Goal: Task Accomplishment & Management: Manage account settings

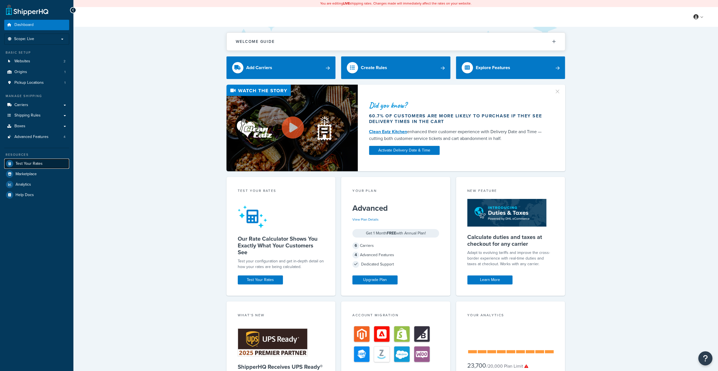
click at [36, 167] on link "Test Your Rates" at bounding box center [36, 164] width 65 height 10
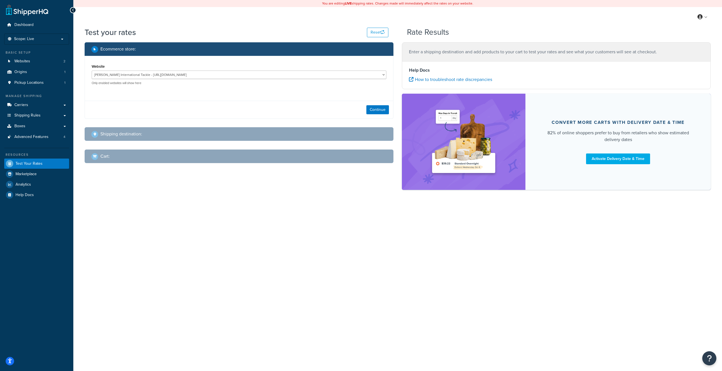
click at [374, 105] on div "Continue" at bounding box center [239, 110] width 308 height 18
click at [374, 108] on button "Continue" at bounding box center [378, 109] width 23 height 9
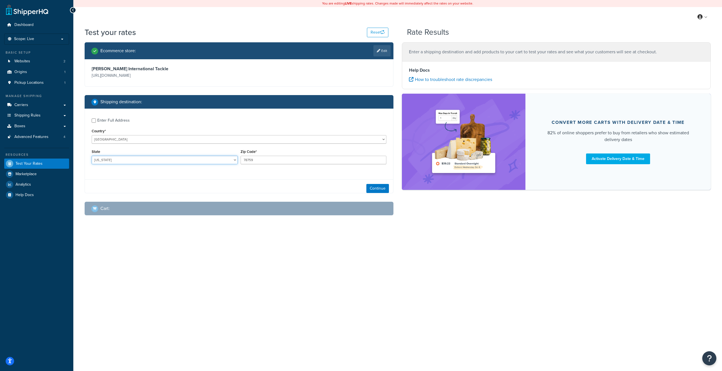
click at [92, 156] on select "Alabama Alaska American Samoa Arizona Arkansas Armed Forces Americas Armed Forc…" at bounding box center [165, 160] width 146 height 8
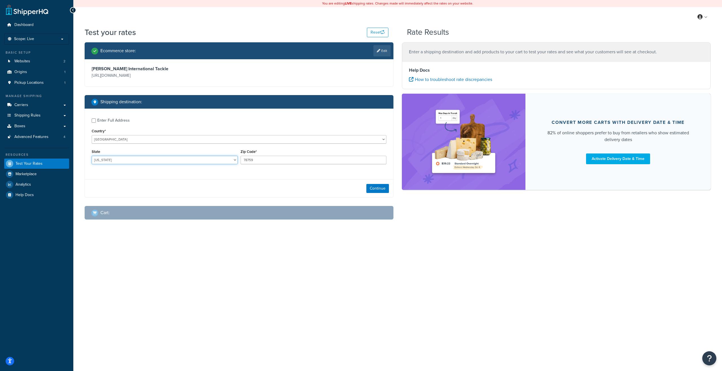
select select "PR"
click at [256, 164] on input "78759" at bounding box center [314, 160] width 146 height 8
click at [271, 159] on input "78759" at bounding box center [314, 160] width 146 height 8
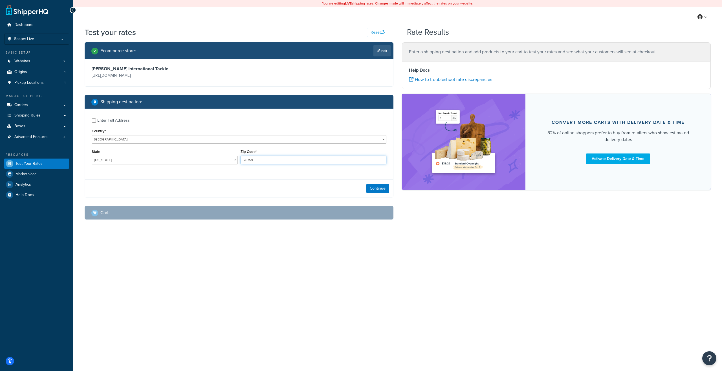
paste input "00682"
type input "00682"
click at [371, 187] on button "Continue" at bounding box center [378, 188] width 23 height 9
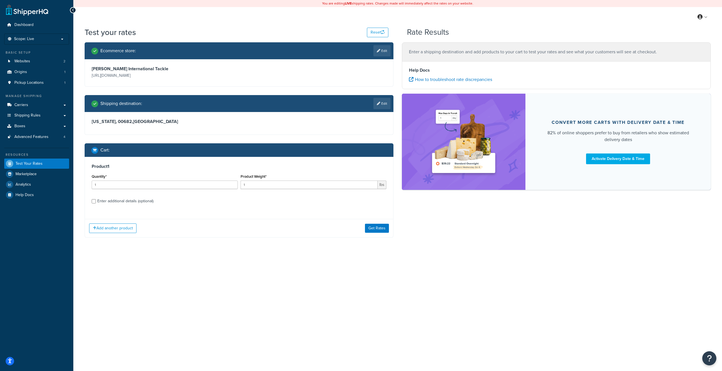
click at [141, 203] on div "Enter additional details (optional)" at bounding box center [125, 201] width 56 height 8
click at [96, 203] on input "Enter additional details (optional)" at bounding box center [94, 201] width 4 height 4
checkbox input "true"
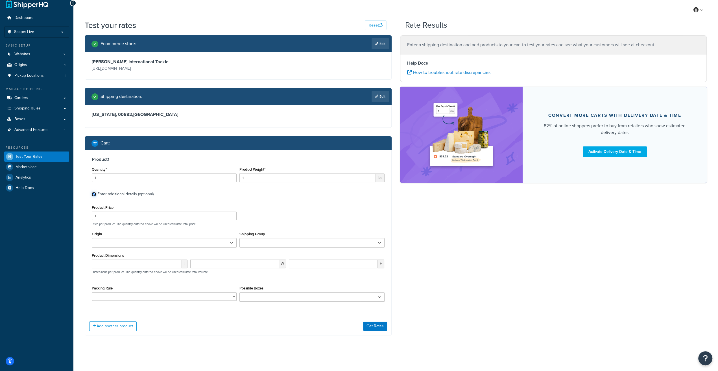
scroll to position [7, 0]
click at [371, 327] on button "Get Rates" at bounding box center [375, 325] width 24 height 9
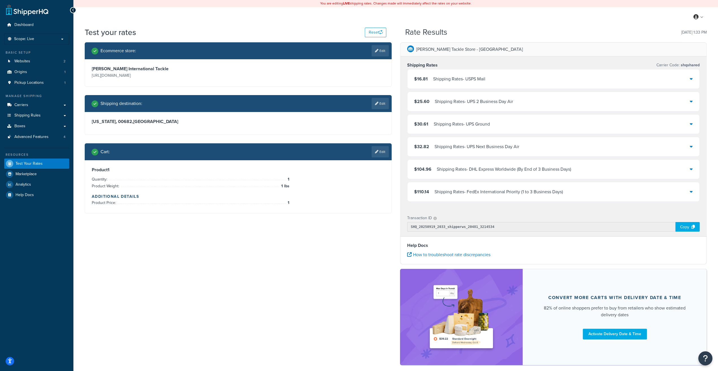
click at [472, 82] on div "Shipping Rates - USPS Mail" at bounding box center [459, 79] width 52 height 8
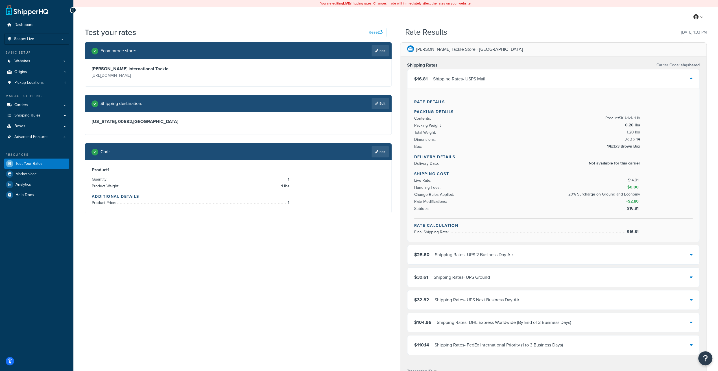
click at [472, 82] on div "Shipping Rates - USPS Mail" at bounding box center [459, 79] width 52 height 8
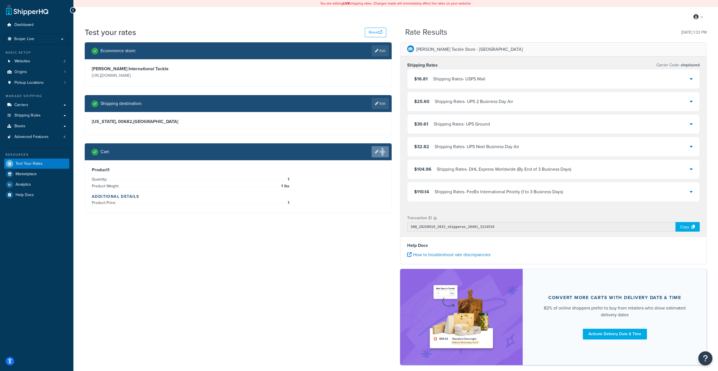
click at [380, 152] on link "Edit" at bounding box center [379, 151] width 17 height 11
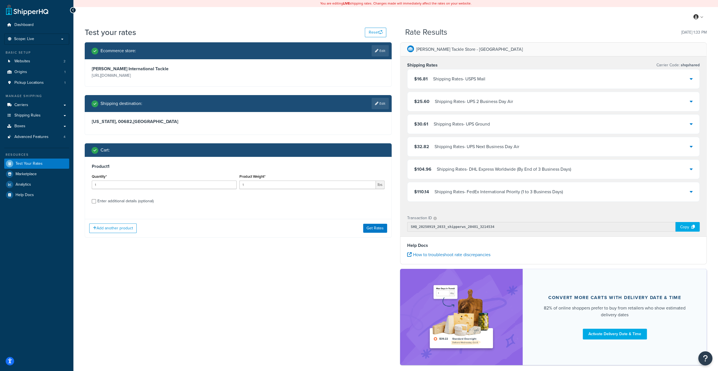
click at [126, 201] on div "Enter additional details (optional)" at bounding box center [125, 201] width 56 height 8
click at [96, 201] on input "Enter additional details (optional)" at bounding box center [94, 201] width 4 height 4
checkbox input "true"
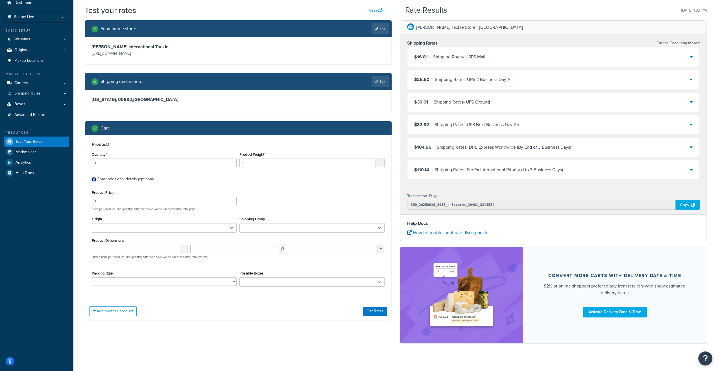
scroll to position [27, 0]
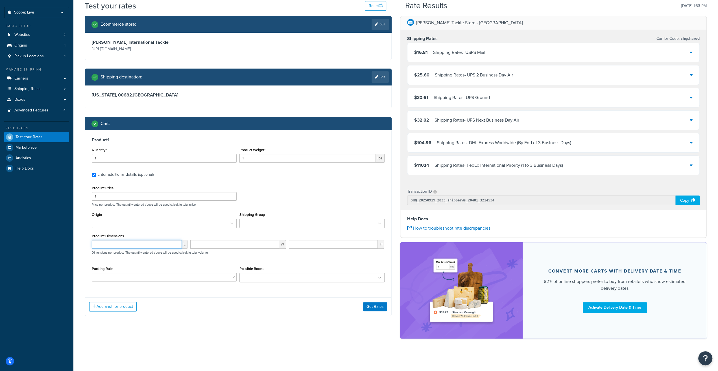
click at [119, 248] on input "number" at bounding box center [137, 244] width 90 height 8
type input "73"
type input "5"
click at [367, 306] on button "Get Rates" at bounding box center [375, 306] width 24 height 9
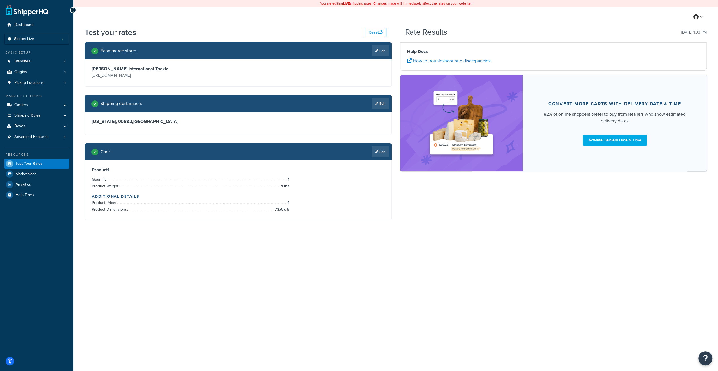
scroll to position [0, 0]
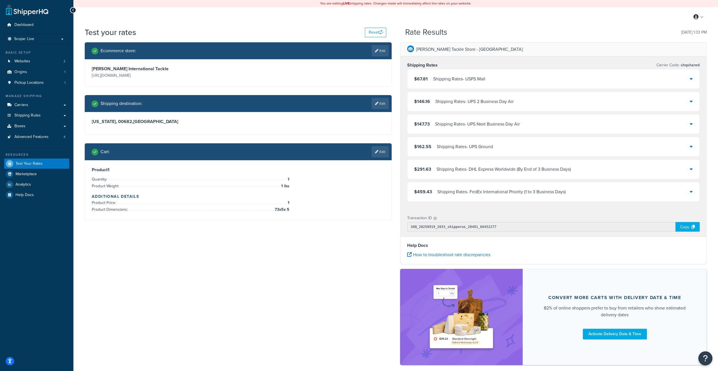
click at [465, 74] on div "$67.81 Shipping Rates - USPS Mail" at bounding box center [553, 78] width 292 height 19
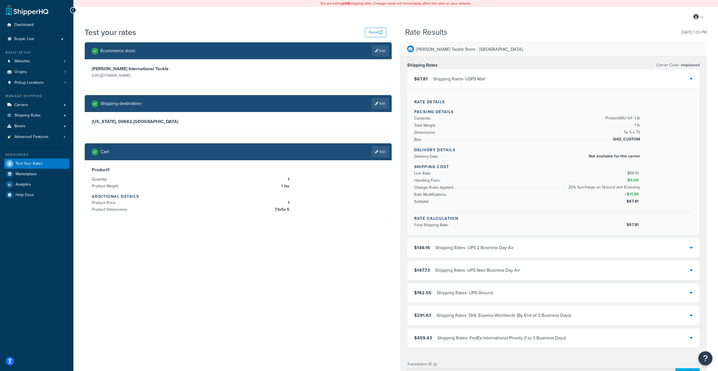
click at [465, 74] on div "$67.81 Shipping Rates - USPS Mail" at bounding box center [553, 78] width 292 height 19
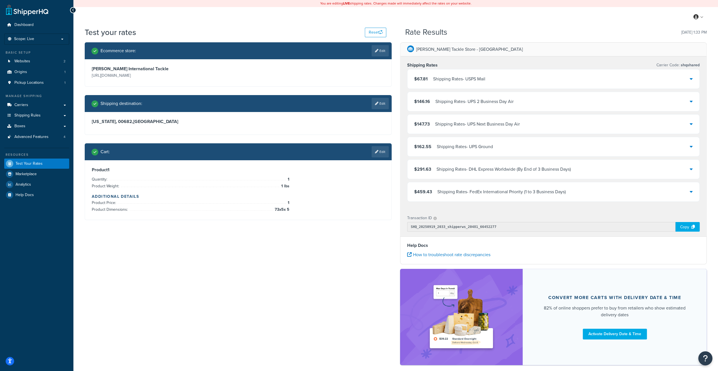
click at [376, 146] on div "Cart : Edit" at bounding box center [238, 151] width 307 height 17
click at [385, 154] on link "Edit" at bounding box center [379, 151] width 17 height 11
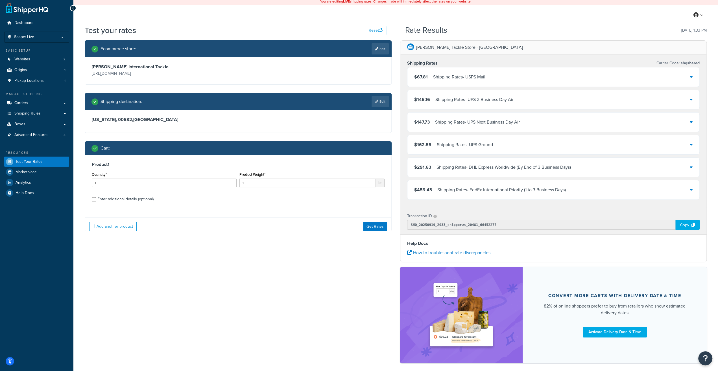
scroll to position [27, 0]
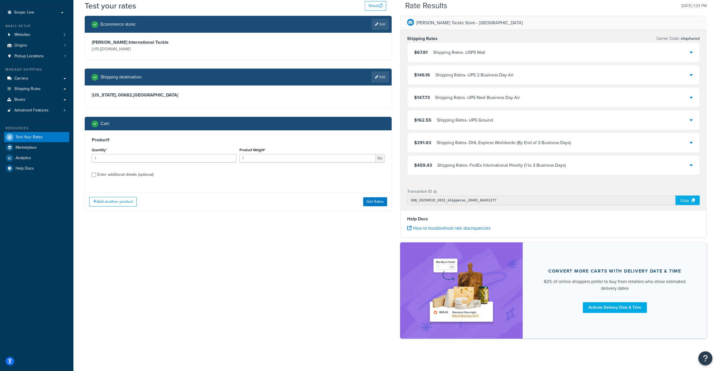
click at [135, 178] on div "Enter additional details (optional)" at bounding box center [125, 175] width 56 height 8
click at [96, 177] on input "Enter additional details (optional)" at bounding box center [94, 175] width 4 height 4
checkbox input "true"
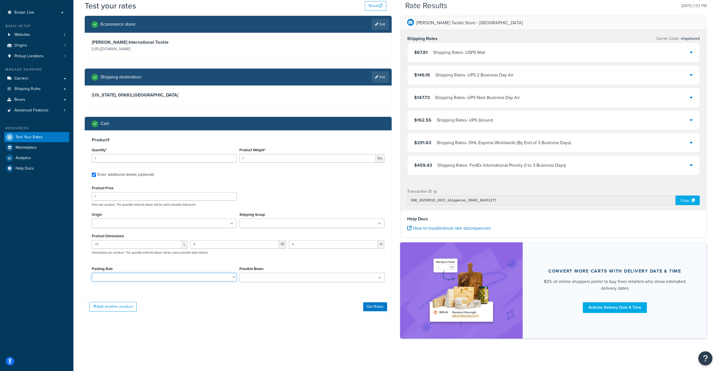
click at [92, 273] on select "10' Rod - 5" Rod Tube - 2pc & BG5000 Spinning Reel 2'8" Rod - 3" Rod Tube & Tan…" at bounding box center [164, 277] width 145 height 8
select select "60596"
click at [380, 307] on button "Get Rates" at bounding box center [375, 306] width 24 height 9
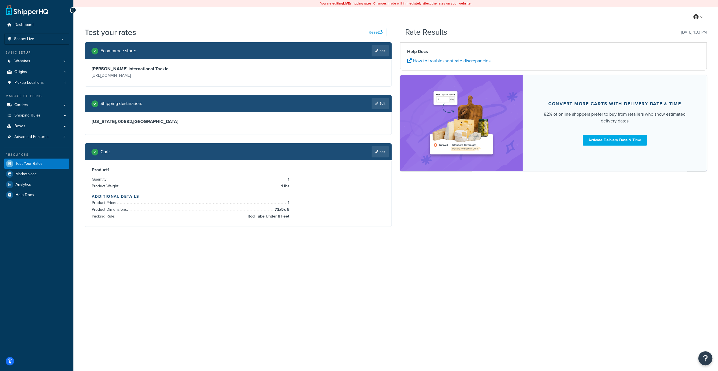
scroll to position [0, 0]
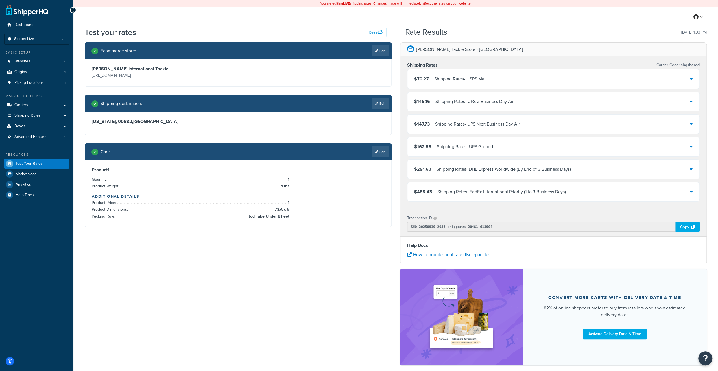
click at [459, 81] on div "Shipping Rates - USPS Mail" at bounding box center [460, 79] width 52 height 8
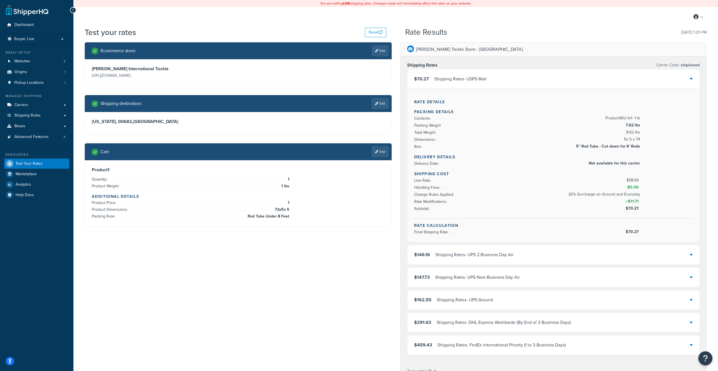
click at [459, 81] on div "Shipping Rates - USPS Mail" at bounding box center [460, 79] width 52 height 8
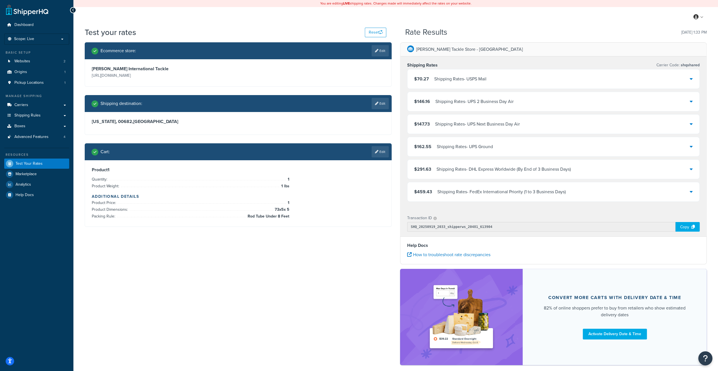
click at [458, 84] on div "$70.27 Shipping Rates - USPS Mail" at bounding box center [553, 78] width 292 height 19
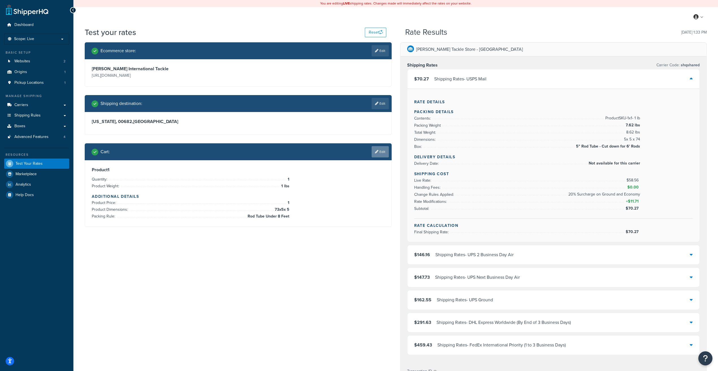
click at [376, 154] on icon at bounding box center [376, 151] width 3 height 3
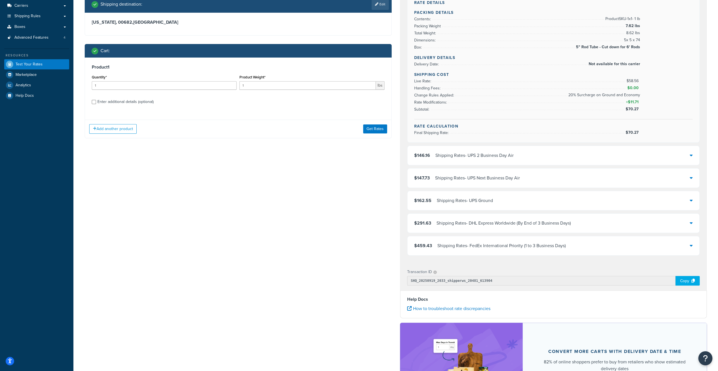
scroll to position [88, 0]
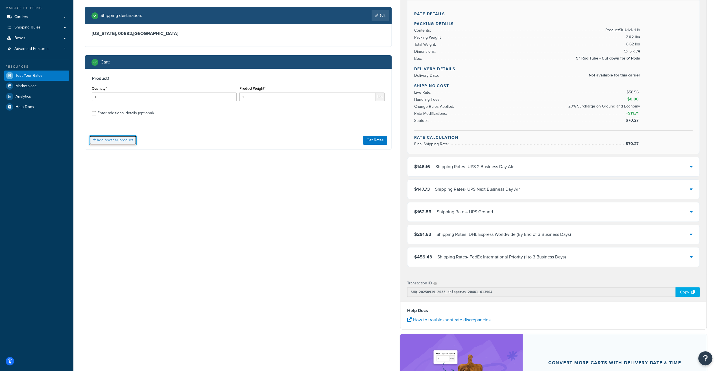
click at [129, 143] on button "Add another product" at bounding box center [112, 140] width 47 height 10
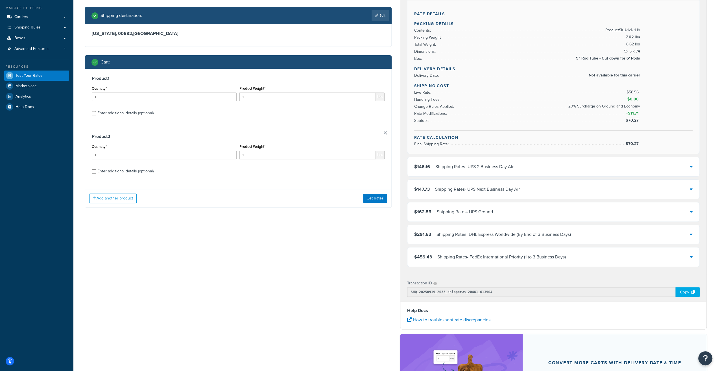
click at [113, 170] on div "Enter additional details (optional)" at bounding box center [125, 171] width 56 height 8
click at [125, 113] on div "Enter additional details (optional)" at bounding box center [125, 113] width 56 height 8
click at [96, 113] on input "Enter additional details (optional)" at bounding box center [94, 113] width 4 height 4
checkbox input "true"
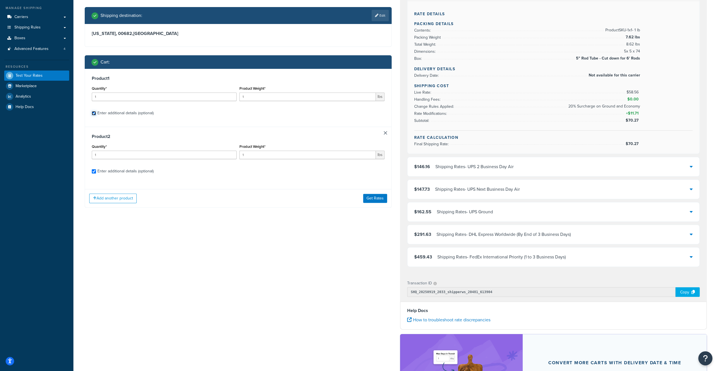
select select "60596"
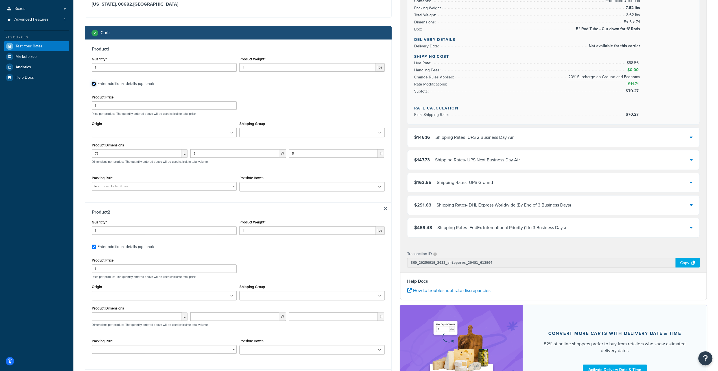
scroll to position [178, 0]
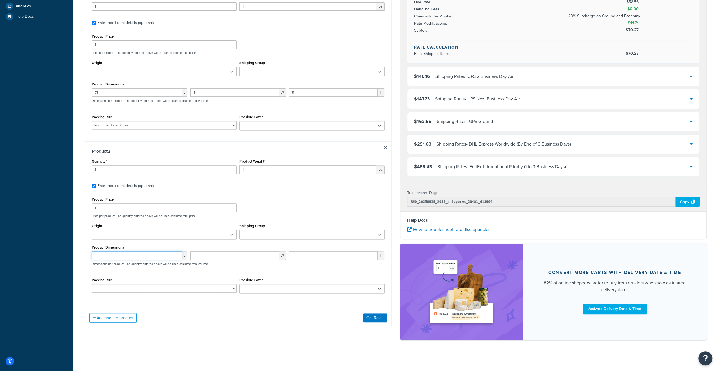
click at [124, 257] on input "number" at bounding box center [137, 255] width 90 height 8
type input "5"
click at [202, 255] on input "number" at bounding box center [234, 255] width 89 height 8
type input "5"
click at [315, 258] on input "number" at bounding box center [333, 255] width 89 height 8
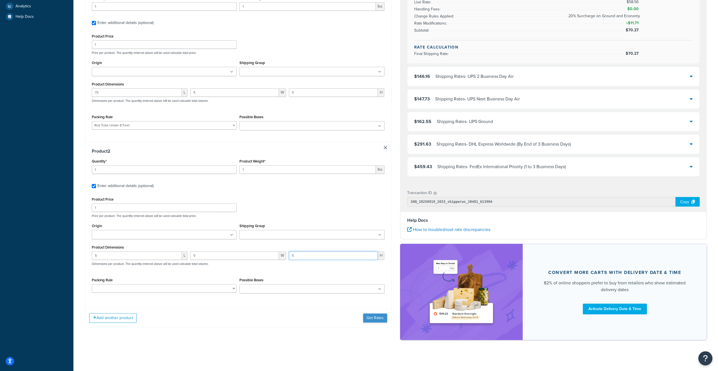
type input "5"
click at [376, 315] on button "Get Rates" at bounding box center [375, 318] width 24 height 9
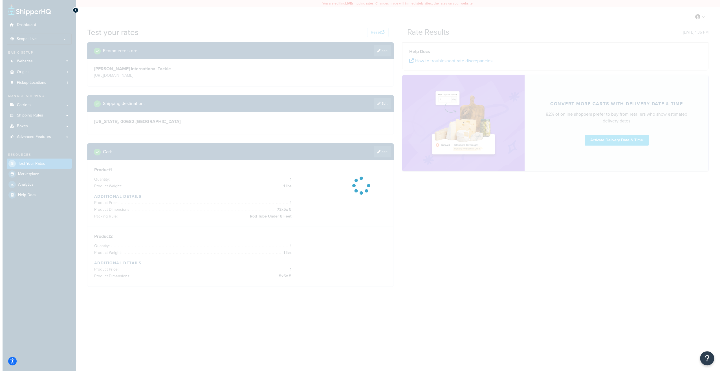
scroll to position [0, 0]
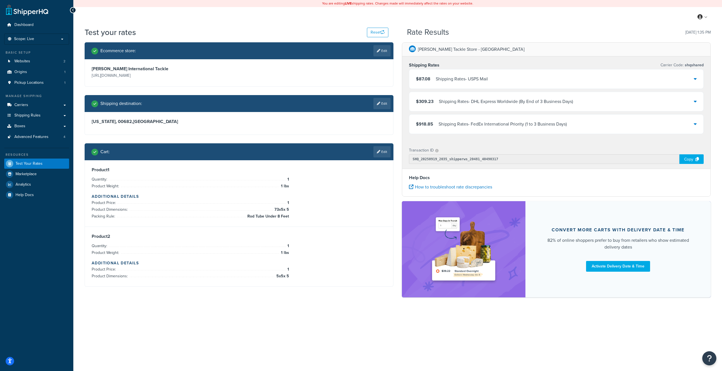
click at [495, 81] on div "$87.08 Shipping Rates - USPS Mail" at bounding box center [556, 78] width 294 height 19
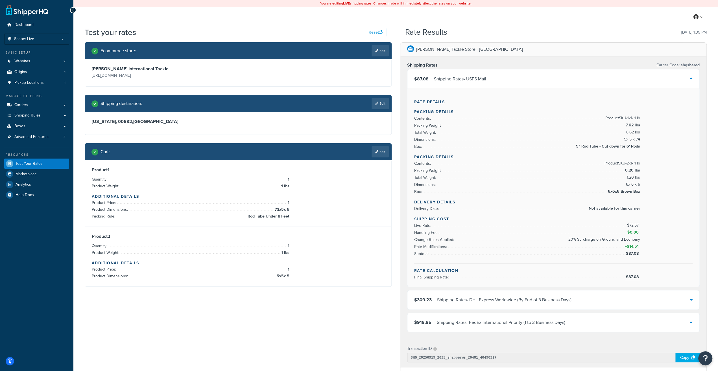
drag, startPoint x: 495, startPoint y: 81, endPoint x: 499, endPoint y: 80, distance: 3.7
click at [494, 81] on div "$87.08 Shipping Rates - USPS Mail" at bounding box center [553, 78] width 292 height 19
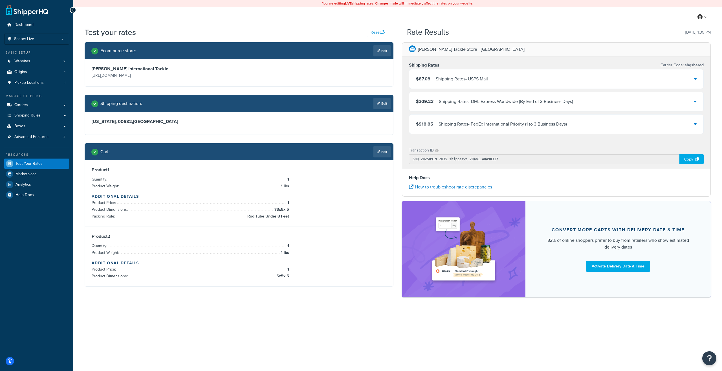
click at [488, 84] on div "$87.08 Shipping Rates - USPS Mail" at bounding box center [556, 78] width 294 height 19
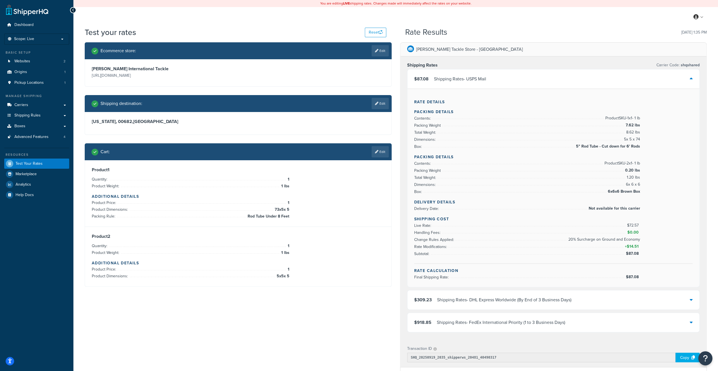
click at [488, 84] on div "$87.08 Shipping Rates - USPS Mail" at bounding box center [553, 78] width 292 height 19
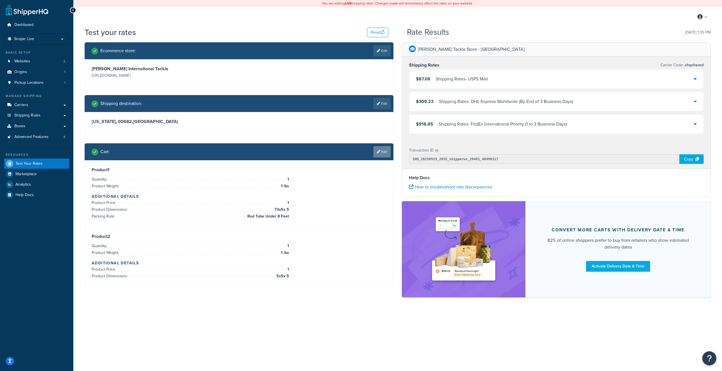
click at [380, 153] on icon at bounding box center [378, 151] width 3 height 3
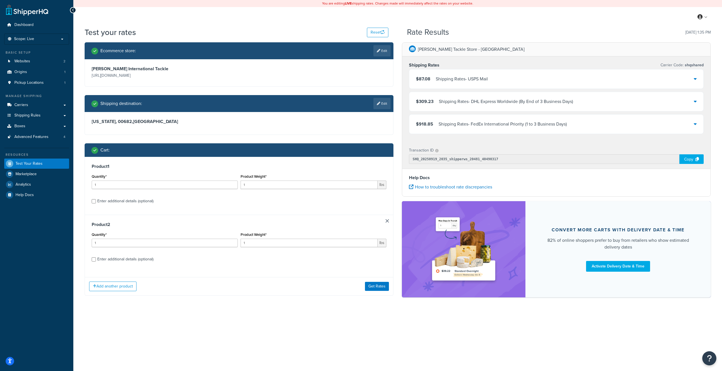
click at [145, 205] on div "Enter additional details (optional)" at bounding box center [125, 201] width 56 height 8
click at [96, 203] on input "Enter additional details (optional)" at bounding box center [94, 201] width 4 height 4
checkbox input "true"
select select "60596"
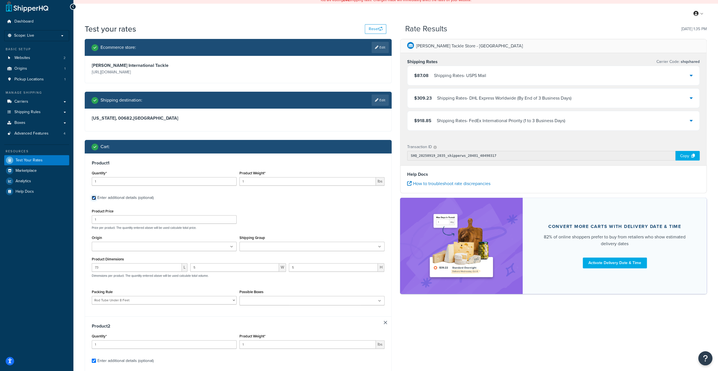
scroll to position [5, 0]
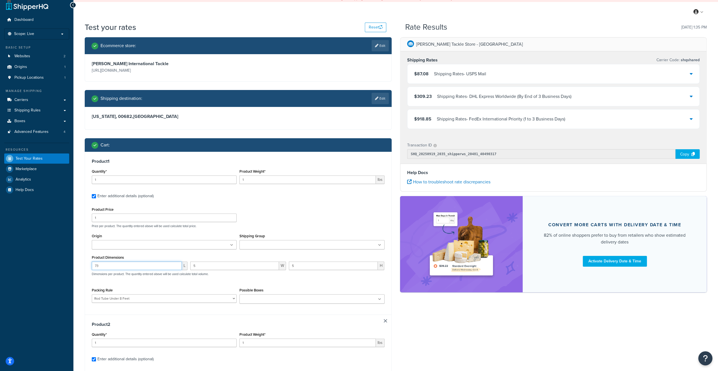
drag, startPoint x: 120, startPoint y: 266, endPoint x: 61, endPoint y: 267, distance: 59.0
click at [92, 267] on input "73" at bounding box center [137, 266] width 90 height 8
type input "77"
type input "3.5"
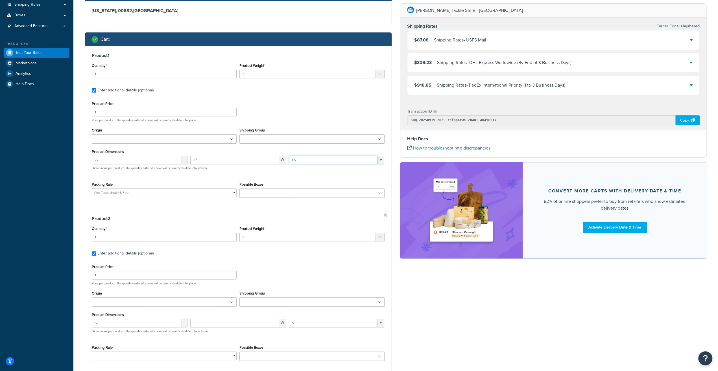
scroll to position [171, 0]
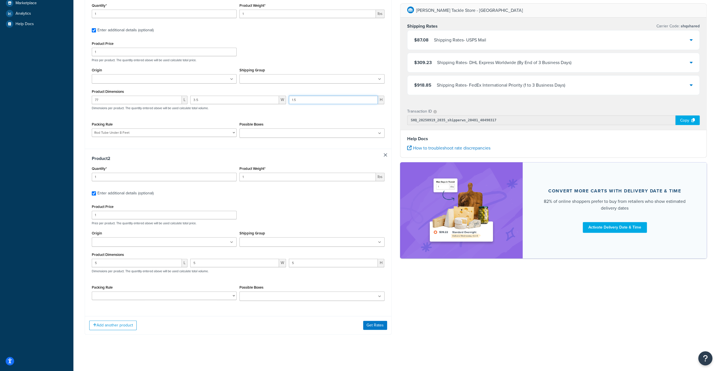
type input "1.5"
click at [272, 242] on input "Shipping Group" at bounding box center [266, 242] width 50 height 6
type input "eligibl"
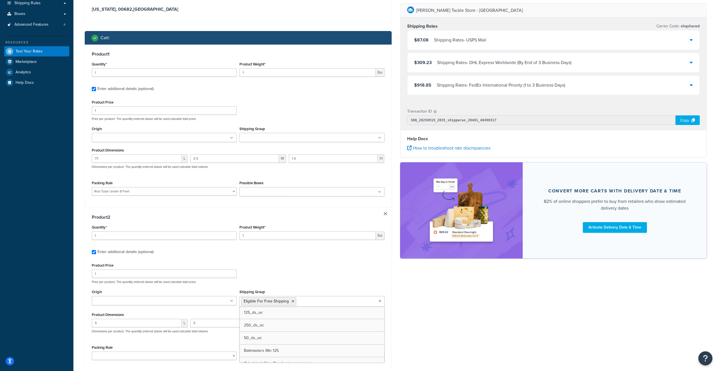
click at [279, 145] on div "Shipping Group 125_ds_oc 250_ds_oc 50_ds_oc Baitmasters Min 125 Calculated Afte…" at bounding box center [312, 135] width 148 height 21
click at [281, 139] on input "Shipping Group" at bounding box center [266, 138] width 50 height 6
type input "n"
type input "inel"
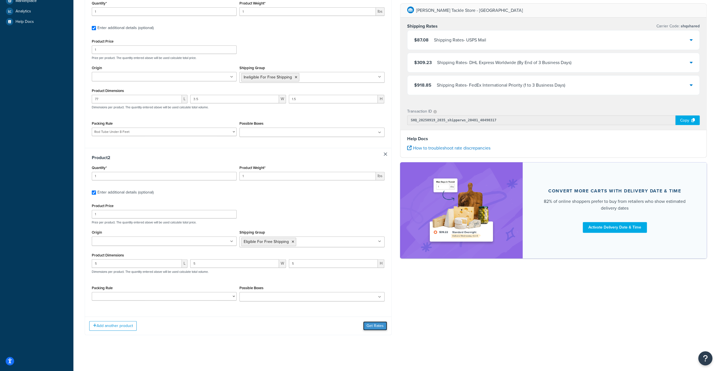
click at [371, 323] on button "Get Rates" at bounding box center [375, 325] width 24 height 9
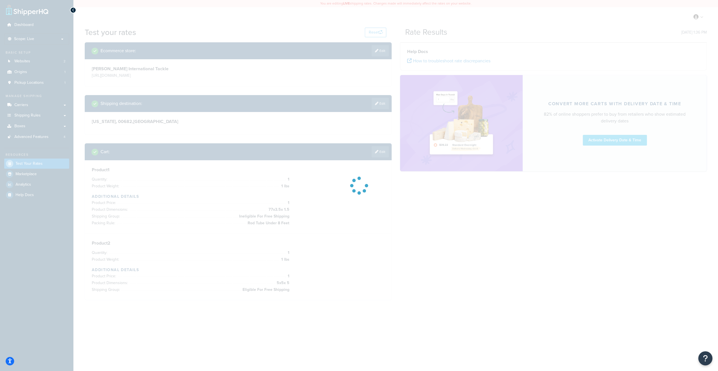
scroll to position [0, 0]
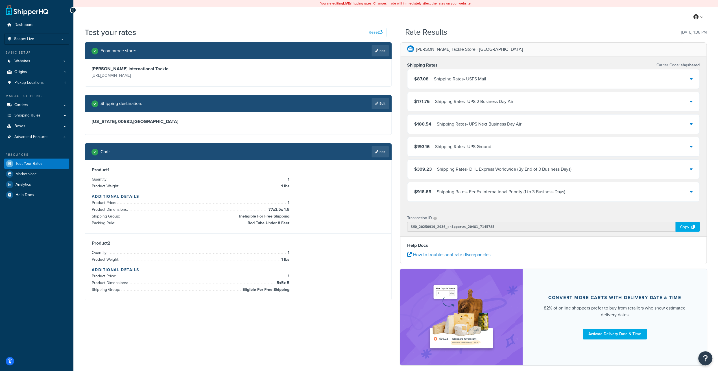
click at [469, 80] on div "Shipping Rates - USPS Mail" at bounding box center [460, 79] width 52 height 8
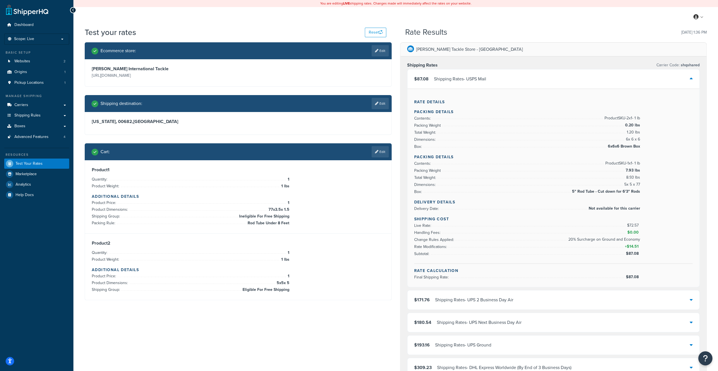
click at [469, 80] on div "Shipping Rates - USPS Mail" at bounding box center [460, 79] width 52 height 8
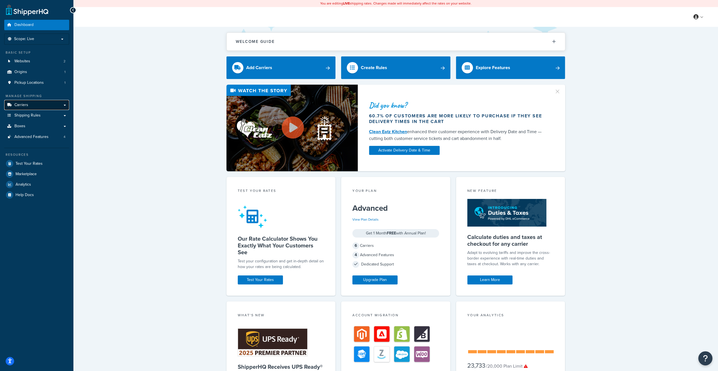
click at [35, 109] on link "Carriers" at bounding box center [36, 105] width 65 height 10
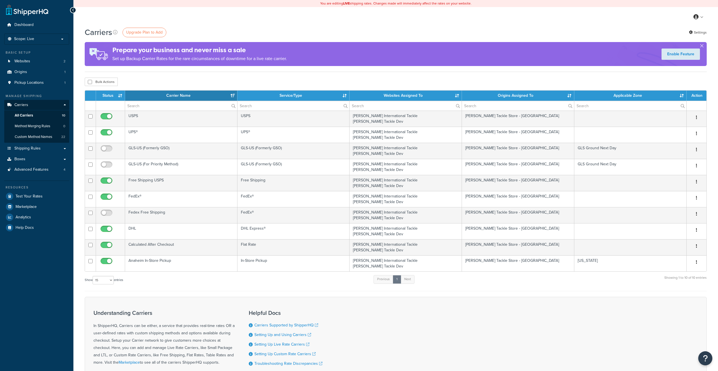
select select "15"
click at [25, 148] on span "Shipping Rules" at bounding box center [27, 148] width 26 height 5
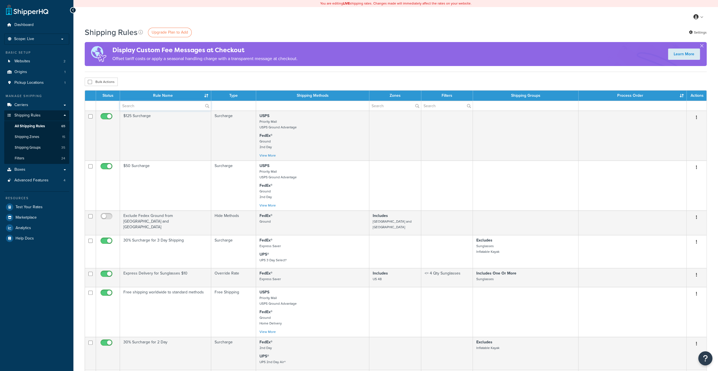
click at [148, 104] on input "text" at bounding box center [165, 106] width 91 height 10
type input "500"
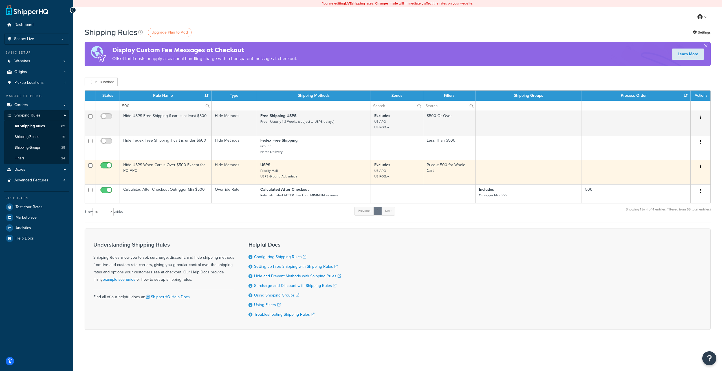
click at [104, 163] on span at bounding box center [106, 165] width 12 height 7
click at [104, 163] on input "checkbox" at bounding box center [107, 166] width 16 height 7
checkbox input "false"
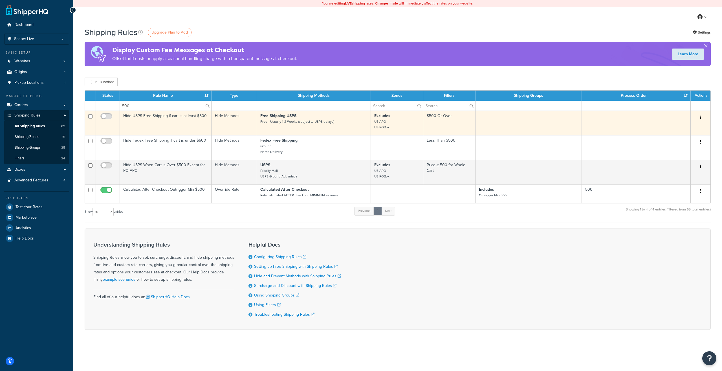
click at [174, 124] on td "Hide USPS Free Shipping if cart is at least $500" at bounding box center [166, 123] width 92 height 25
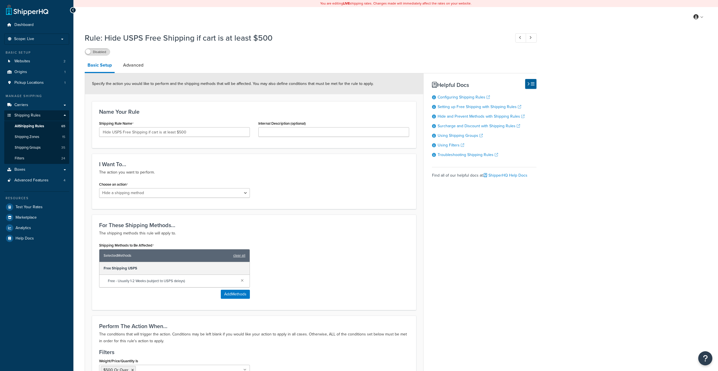
select select "HIDE"
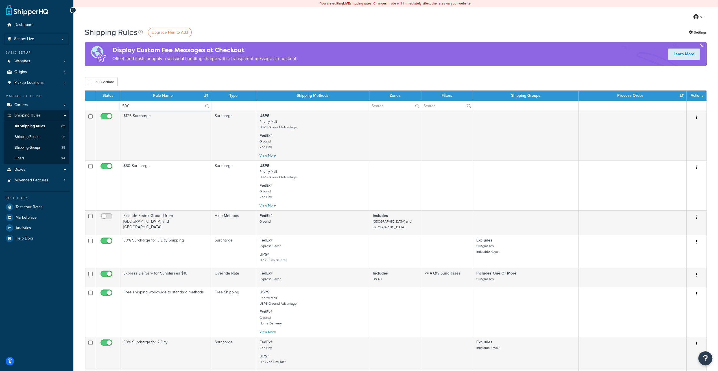
click at [146, 107] on input "500" at bounding box center [165, 106] width 91 height 10
click at [149, 107] on input "500" at bounding box center [165, 106] width 91 height 10
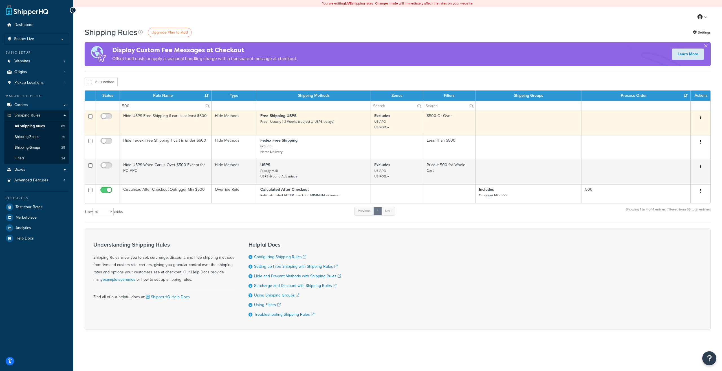
click at [698, 117] on button "button" at bounding box center [701, 117] width 8 height 9
click at [679, 140] on link "Delete" at bounding box center [682, 140] width 45 height 12
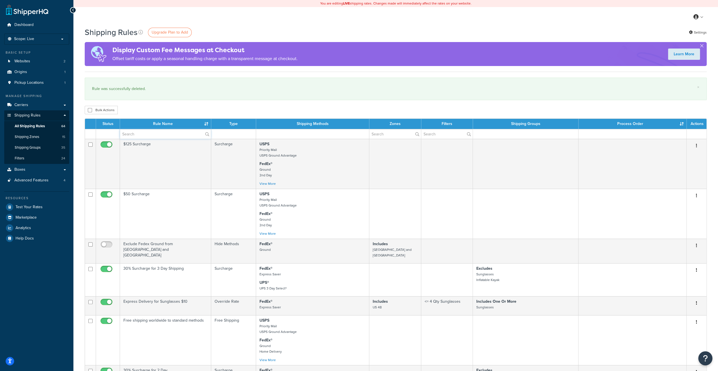
click at [140, 136] on input "text" at bounding box center [165, 134] width 91 height 10
type input "500"
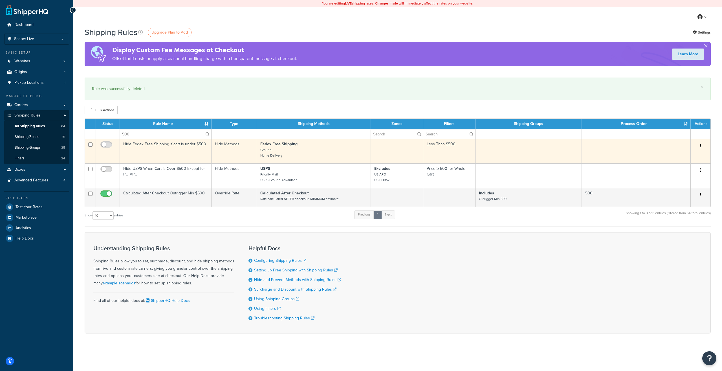
click at [701, 145] on icon "button" at bounding box center [700, 146] width 1 height 4
click at [672, 167] on link "Delete" at bounding box center [682, 168] width 45 height 12
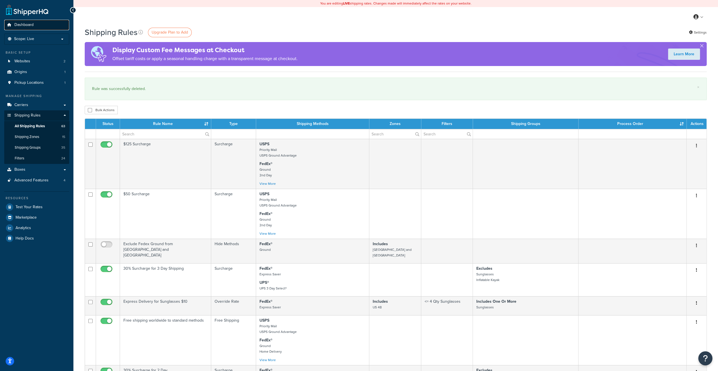
click at [27, 24] on span "Dashboard" at bounding box center [23, 25] width 19 height 5
